Goal: Task Accomplishment & Management: Manage account settings

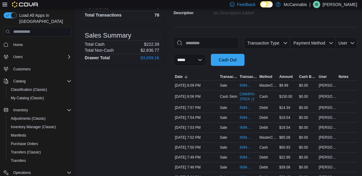
scroll to position [66, 0]
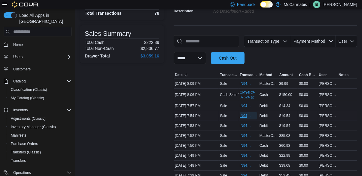
click at [247, 118] on span "IN94RX-480184" at bounding box center [245, 115] width 11 height 5
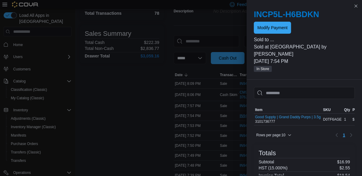
scroll to position [68, 0]
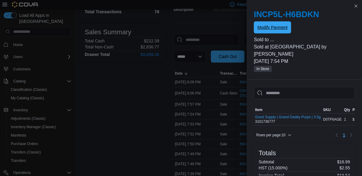
click at [271, 33] on span "Modify Payment" at bounding box center [272, 27] width 30 height 12
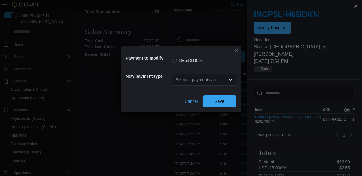
click at [217, 86] on div "Select a payment type" at bounding box center [204, 80] width 64 height 12
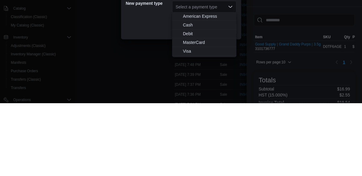
scroll to position [94, 0]
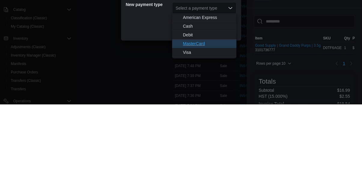
click at [214, 115] on span "MasterCard" at bounding box center [208, 115] width 50 height 6
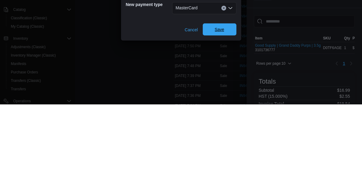
click at [220, 98] on span "Save" at bounding box center [220, 101] width 10 height 6
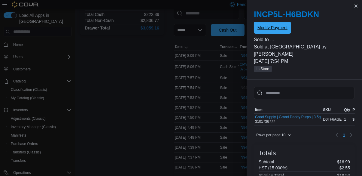
scroll to position [0, 0]
click at [355, 9] on button "Close this dialog" at bounding box center [355, 5] width 7 height 7
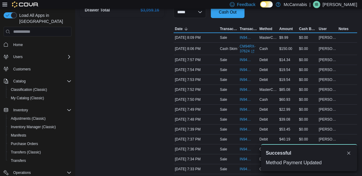
scroll to position [118, 0]
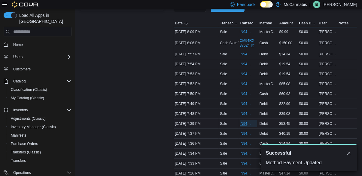
click at [247, 123] on span "IN94RX-480166" at bounding box center [245, 123] width 11 height 5
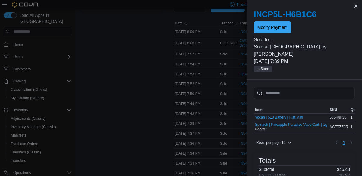
click at [284, 28] on span "Modify Payment" at bounding box center [272, 27] width 30 height 6
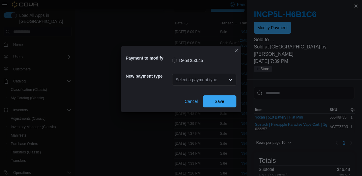
click at [220, 86] on div "Select a payment type" at bounding box center [204, 80] width 64 height 12
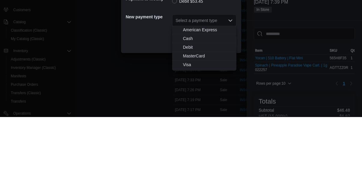
scroll to position [142, 0]
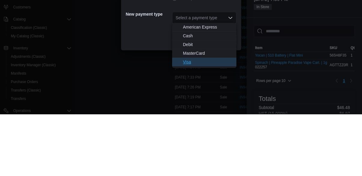
click at [207, 121] on span "Visa" at bounding box center [208, 124] width 50 height 6
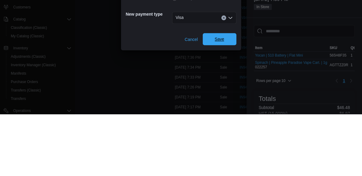
click at [220, 101] on span "Save" at bounding box center [220, 101] width 10 height 6
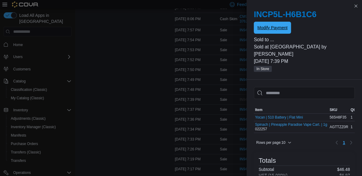
scroll to position [0, 0]
click at [357, 7] on button "Close this dialog" at bounding box center [355, 5] width 7 height 7
